Goal: Task Accomplishment & Management: Use online tool/utility

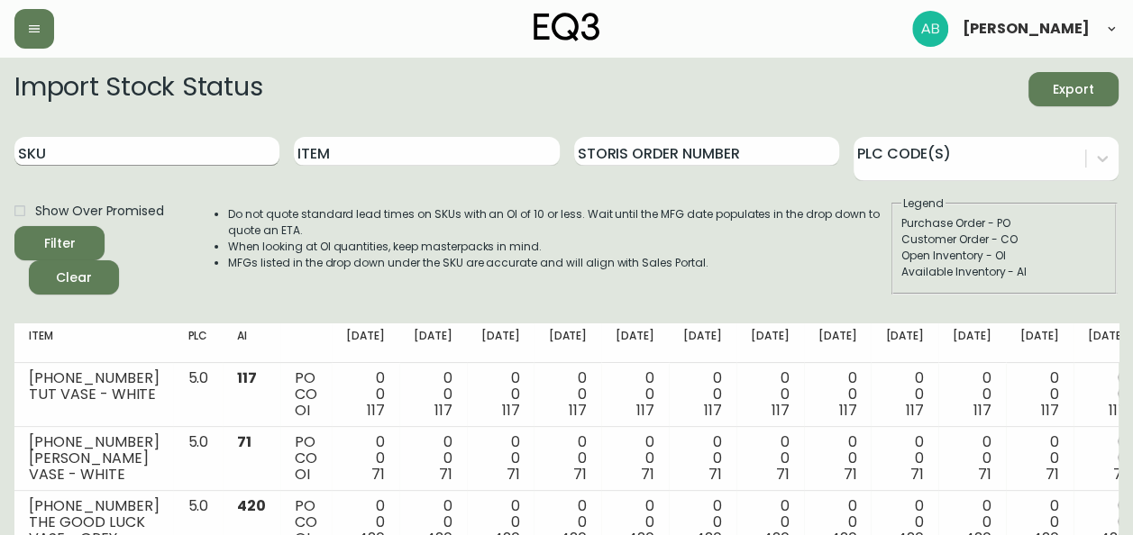
click at [105, 149] on input "SKU" at bounding box center [146, 151] width 265 height 29
type input "6020"
click at [14, 226] on button "Filter" at bounding box center [59, 243] width 90 height 34
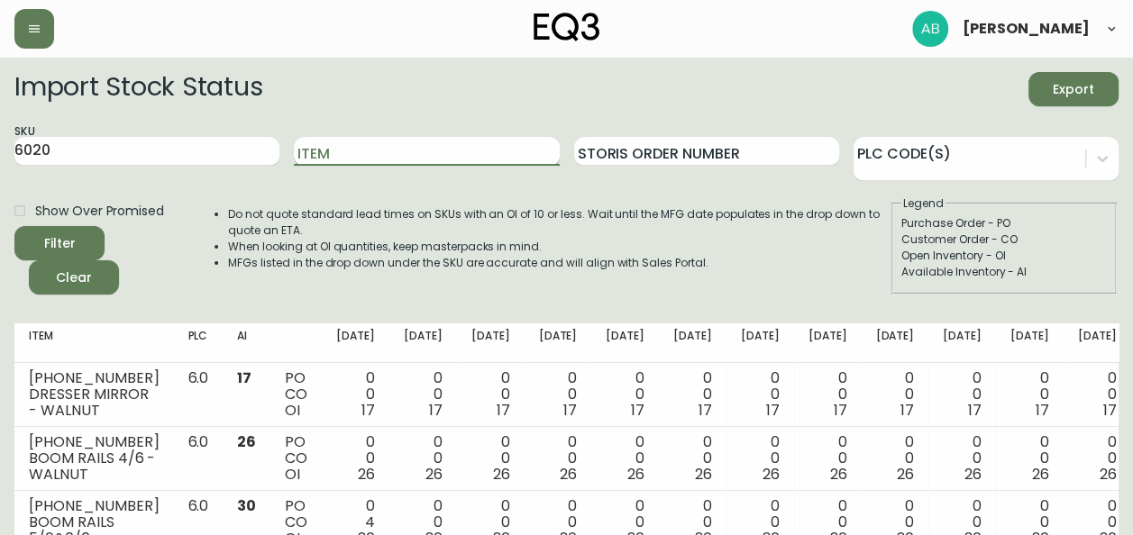
click at [339, 156] on input "Item" at bounding box center [426, 151] width 265 height 29
click at [14, 226] on button "Filter" at bounding box center [59, 243] width 90 height 34
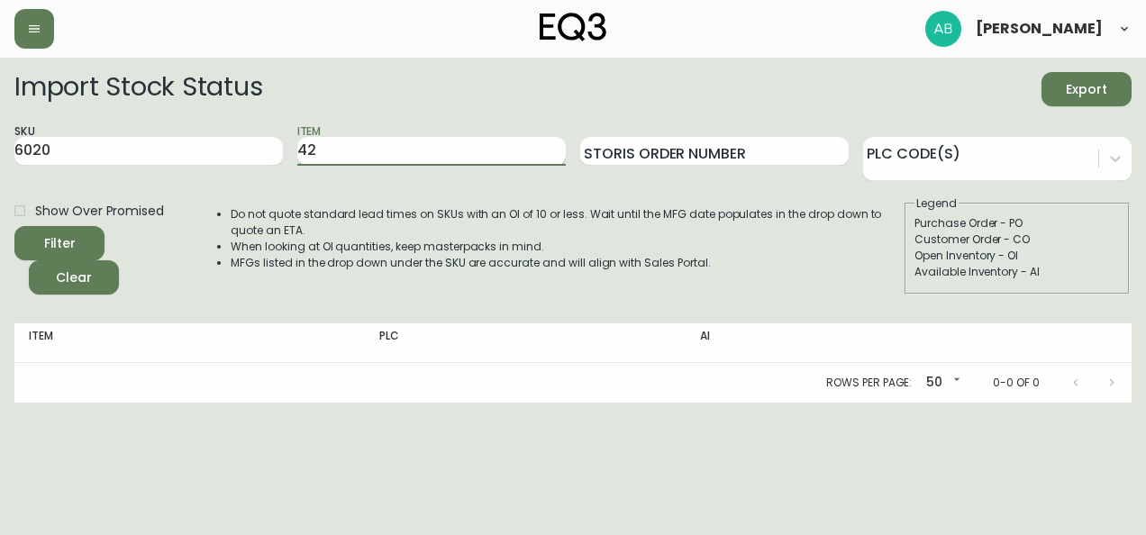
type input "4"
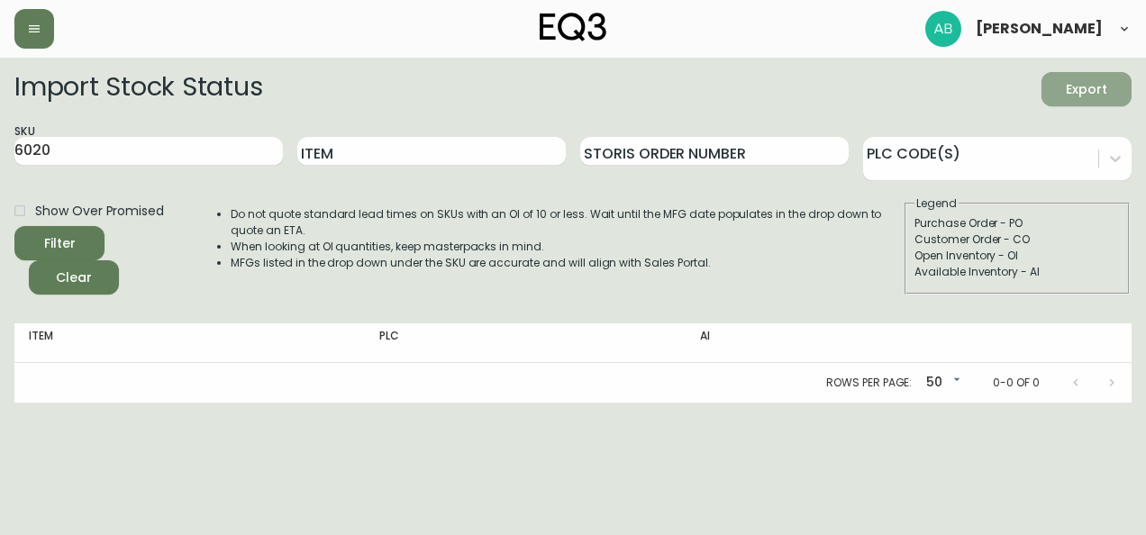
click at [1065, 94] on span "Export" at bounding box center [1086, 89] width 61 height 23
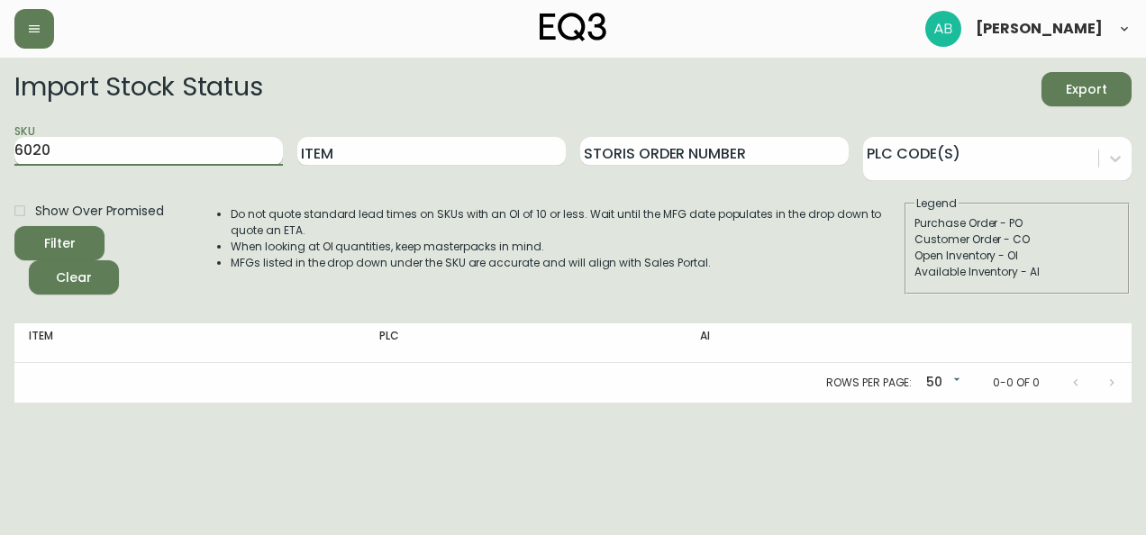
click at [147, 141] on input "6020" at bounding box center [148, 151] width 269 height 29
click at [14, 226] on button "Filter" at bounding box center [59, 243] width 90 height 34
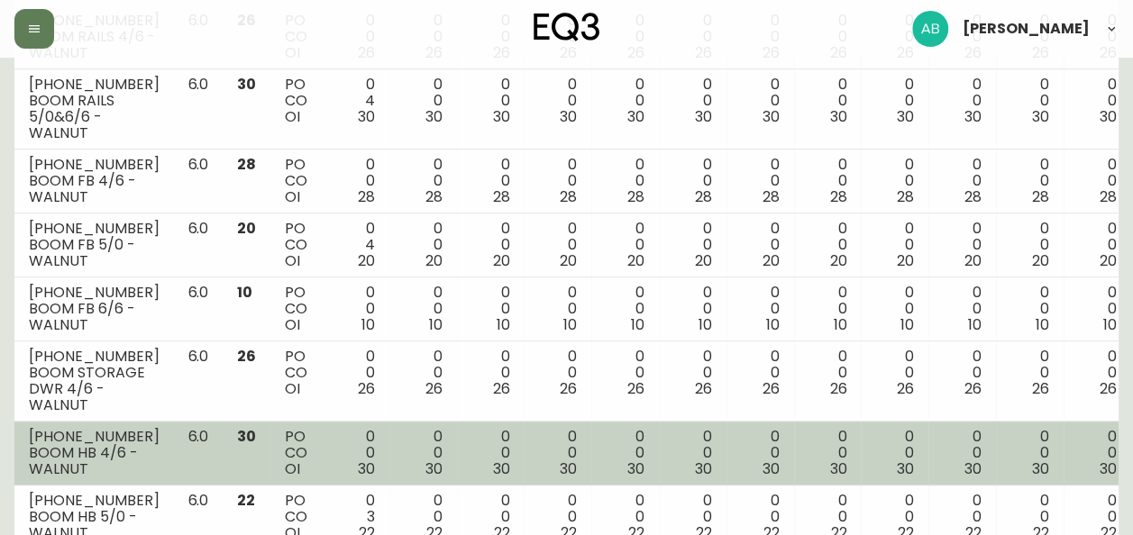
scroll to position [404, 0]
